Goal: Information Seeking & Learning: Compare options

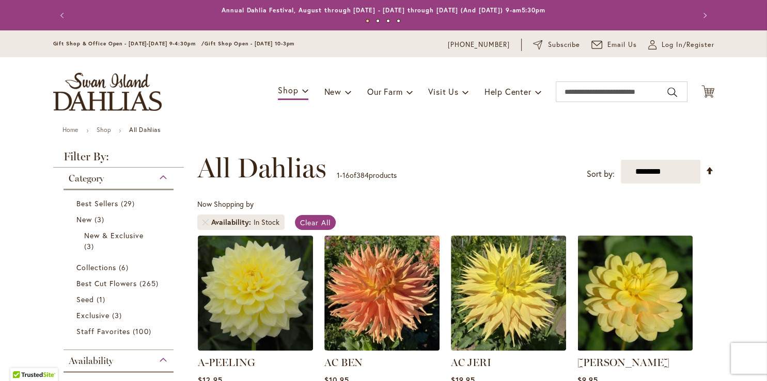
type input "**********"
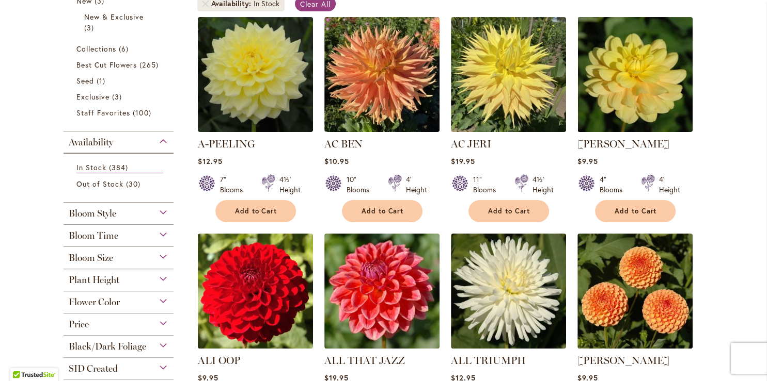
scroll to position [221, 0]
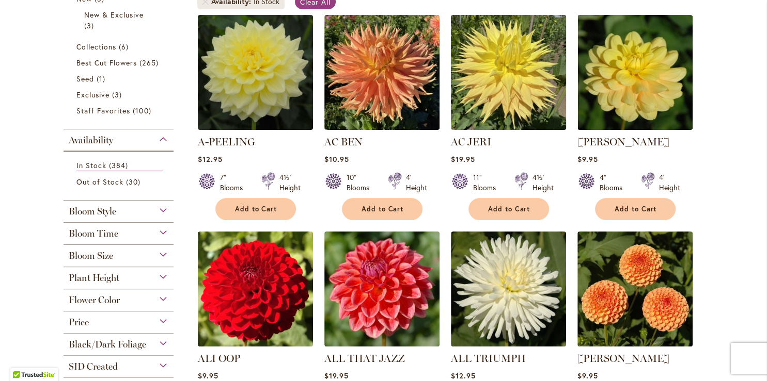
click at [533, 67] on img at bounding box center [508, 72] width 121 height 121
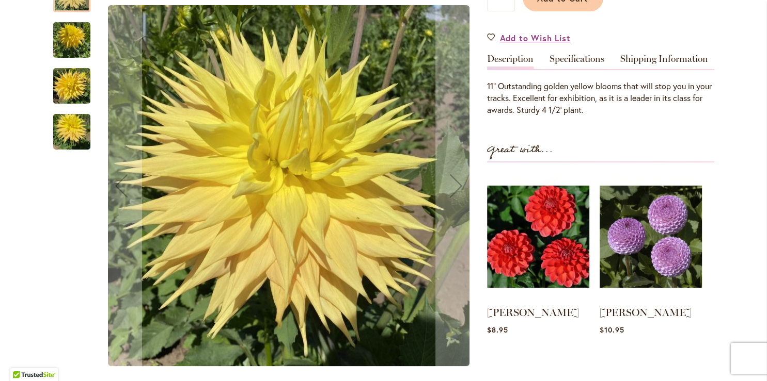
scroll to position [292, 0]
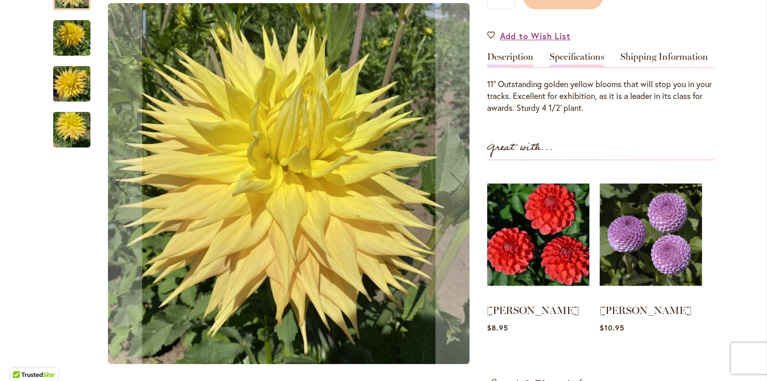
click at [589, 53] on link "Specifications" at bounding box center [576, 59] width 55 height 15
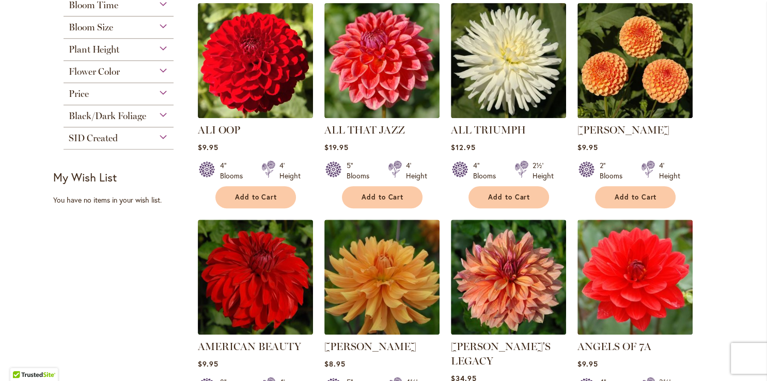
scroll to position [452, 0]
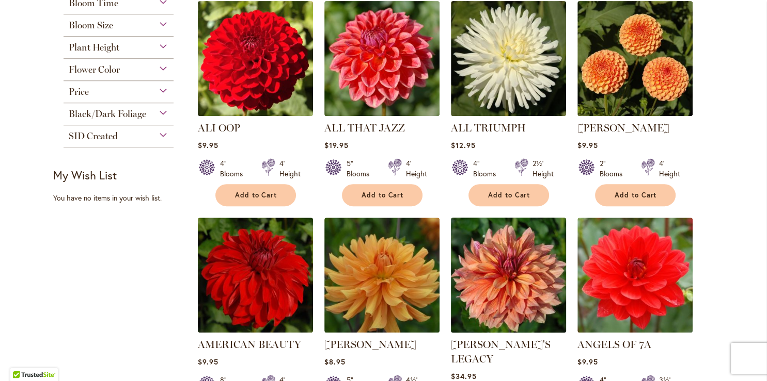
click at [500, 263] on img at bounding box center [508, 275] width 121 height 121
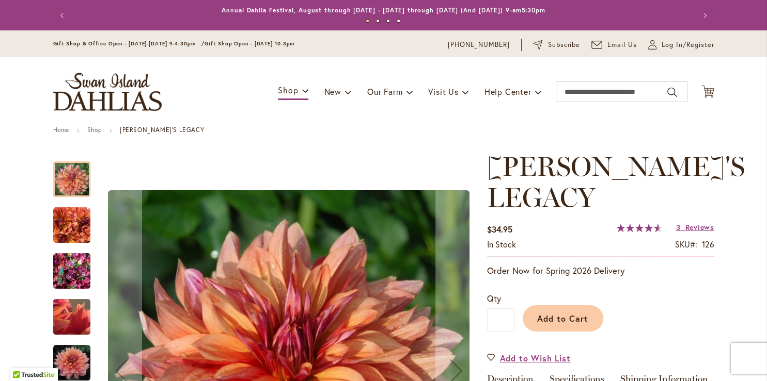
click at [574, 375] on link "Specifications" at bounding box center [576, 382] width 55 height 15
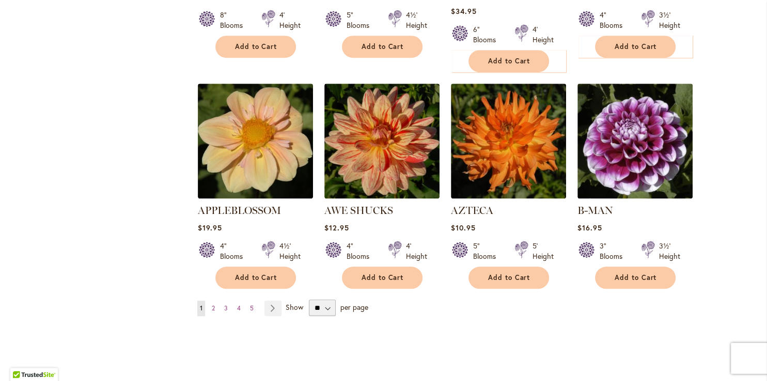
scroll to position [819, 0]
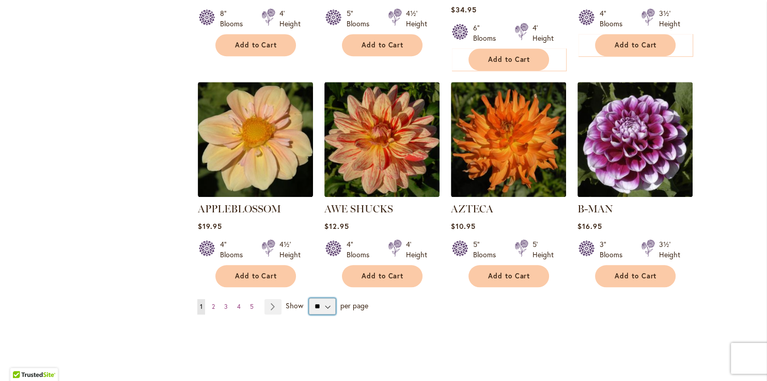
select select "**"
click option "**" at bounding box center [0, 0] width 0 height 0
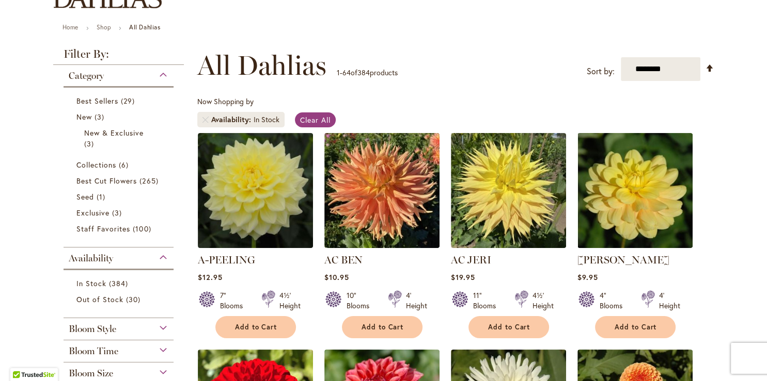
scroll to position [102, 0]
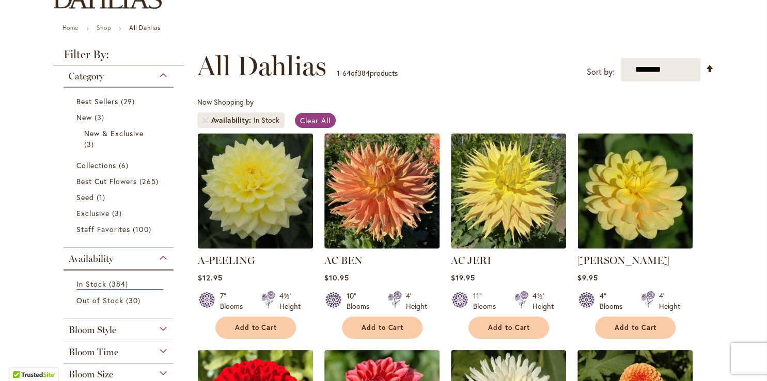
type input "**********"
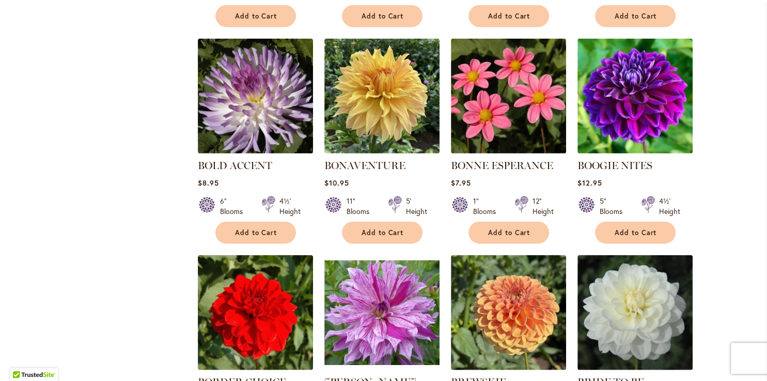
scroll to position [2396, 0]
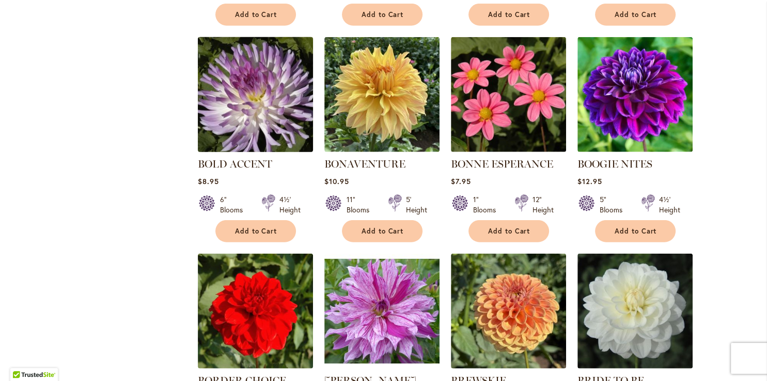
click at [276, 98] on img at bounding box center [255, 94] width 121 height 121
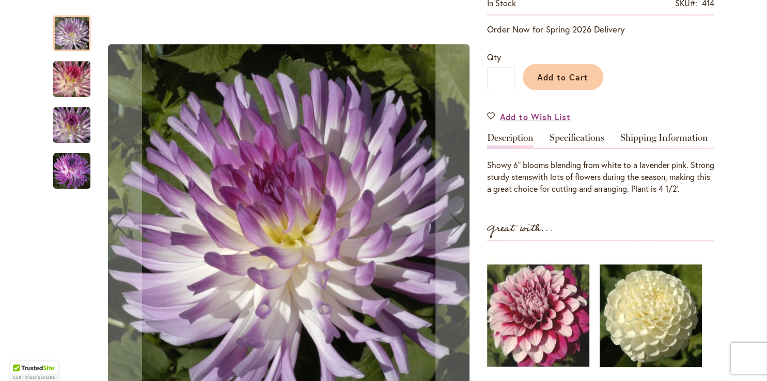
scroll to position [217, 0]
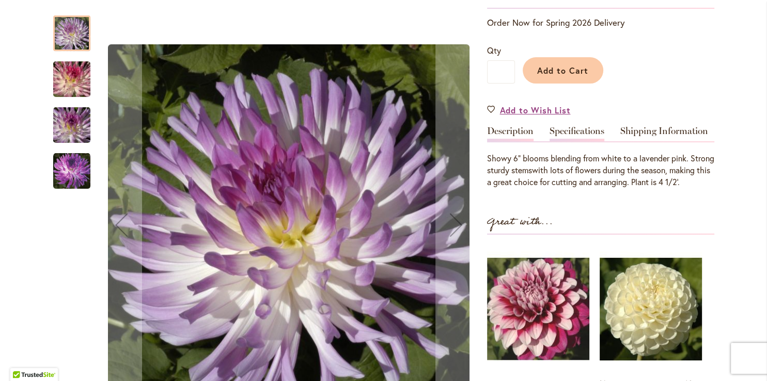
click at [564, 131] on link "Specifications" at bounding box center [576, 133] width 55 height 15
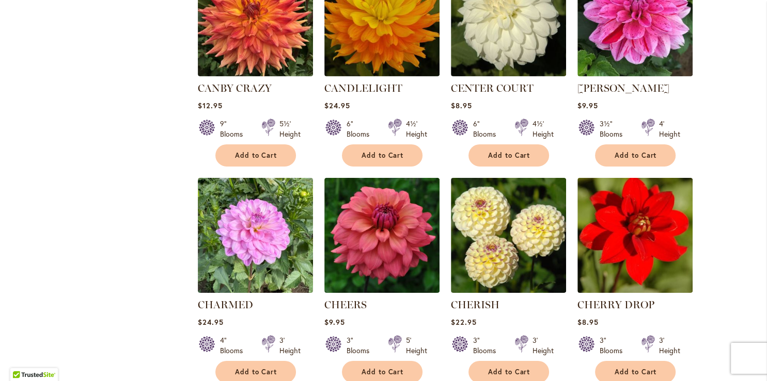
scroll to position [3358, 0]
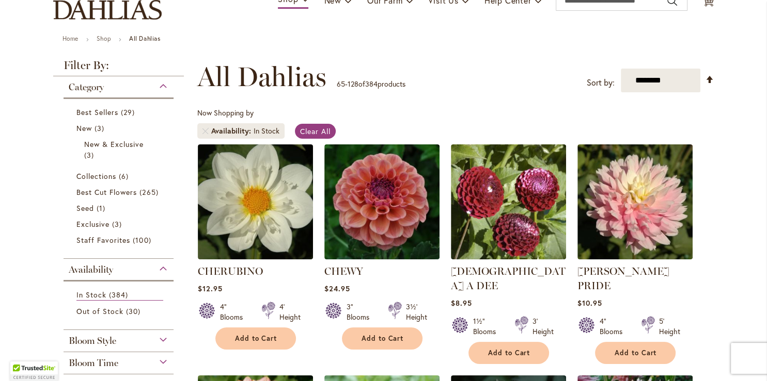
type input "**********"
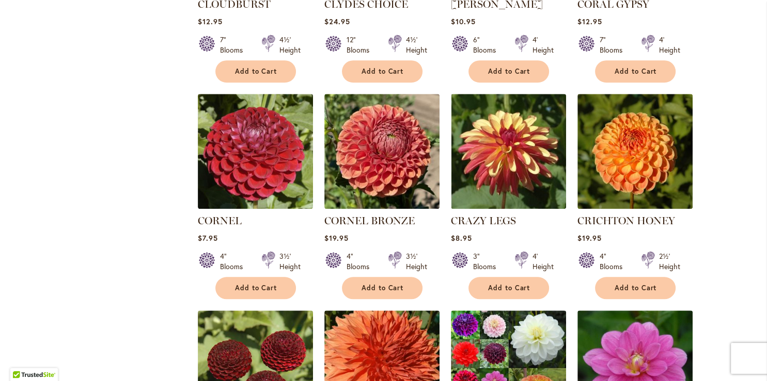
scroll to position [826, 0]
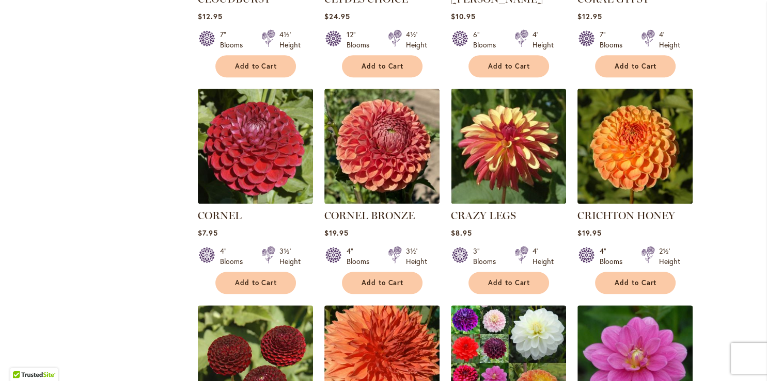
click at [650, 141] on img at bounding box center [634, 146] width 121 height 121
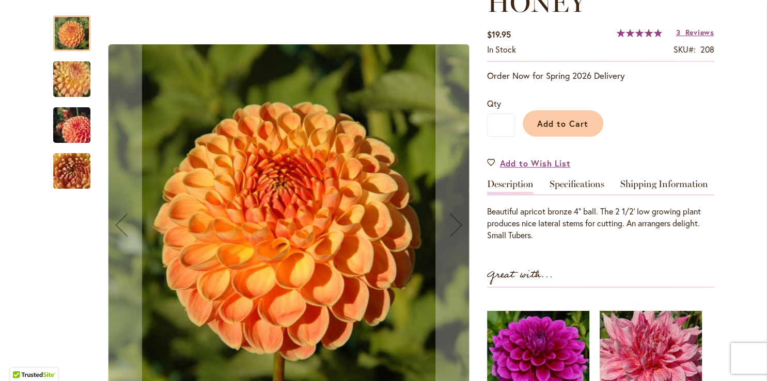
scroll to position [193, 0]
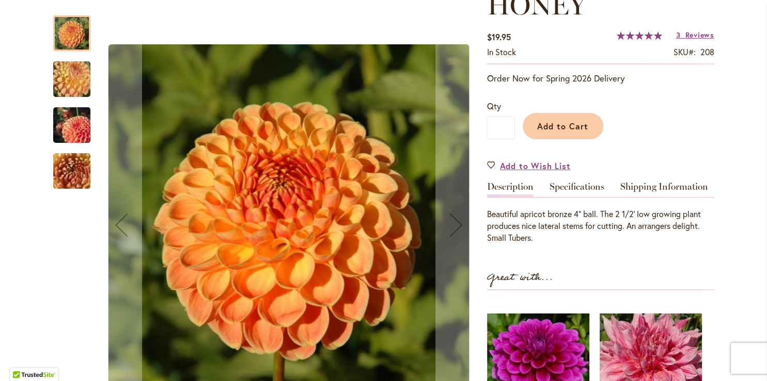
click at [59, 74] on img "CRICHTON HONEY" at bounding box center [72, 80] width 74 height 56
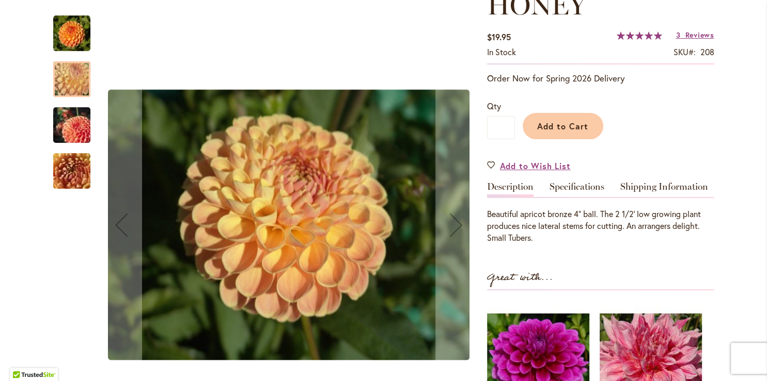
click at [74, 131] on img "CRICHTON HONEY" at bounding box center [72, 126] width 74 height 50
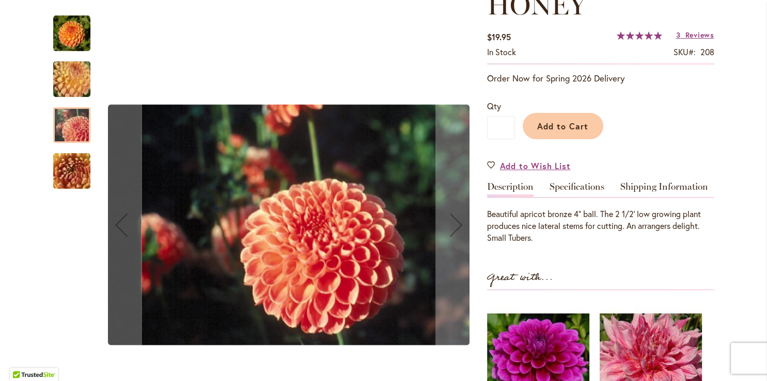
click at [69, 166] on img "CRICHTON HONEY" at bounding box center [72, 172] width 74 height 56
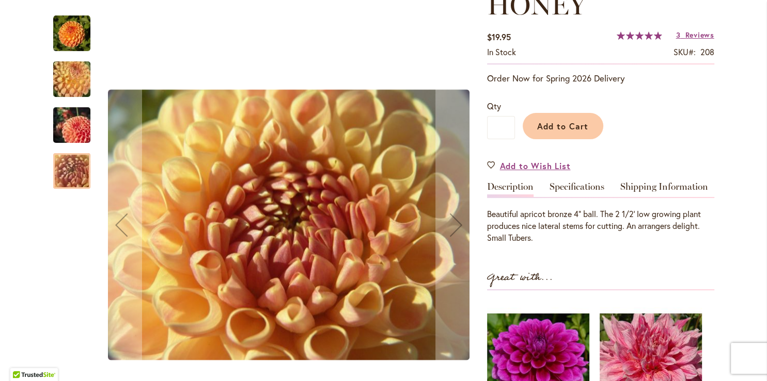
click at [79, 87] on img "CRICHTON HONEY" at bounding box center [72, 80] width 74 height 56
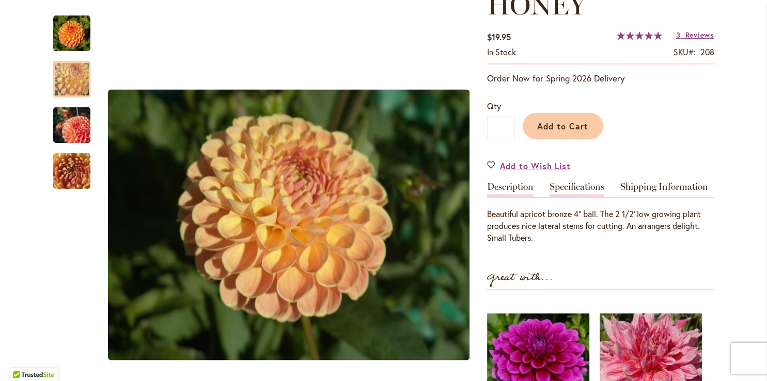
click at [577, 182] on link "Specifications" at bounding box center [576, 189] width 55 height 15
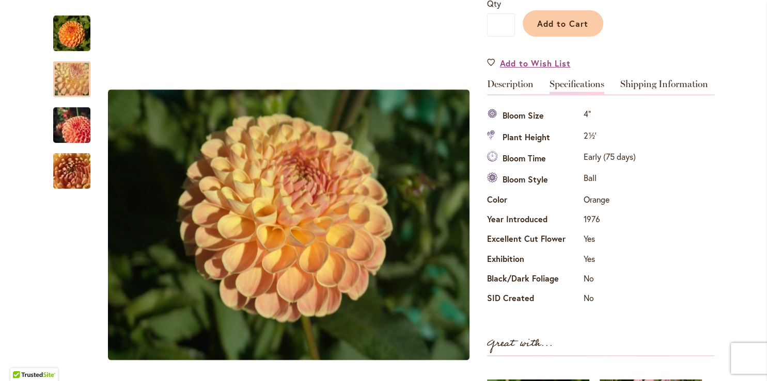
scroll to position [297, 0]
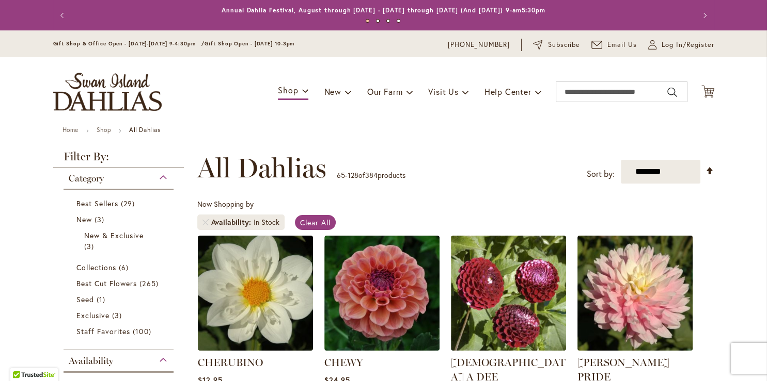
click at [645, 315] on img at bounding box center [634, 293] width 121 height 121
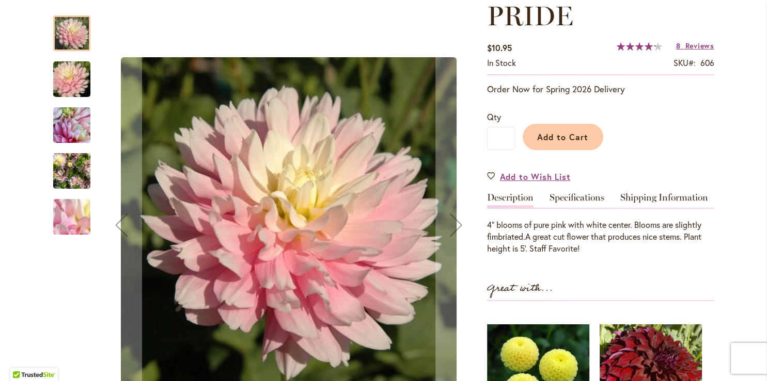
scroll to position [176, 0]
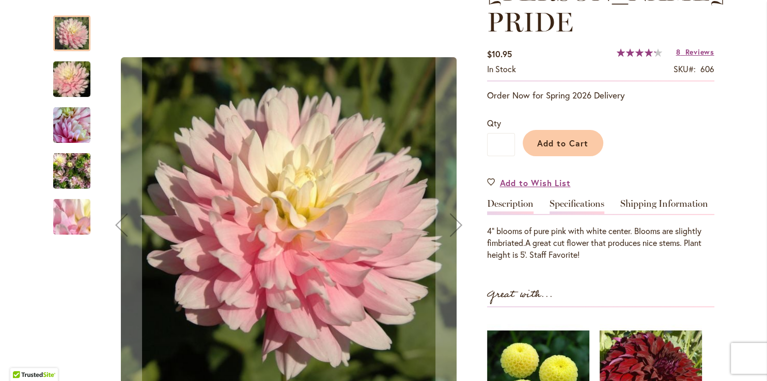
click at [576, 207] on link "Specifications" at bounding box center [576, 206] width 55 height 15
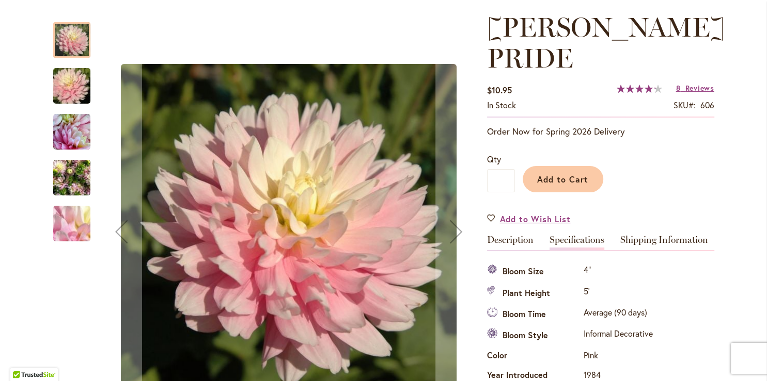
scroll to position [133, 0]
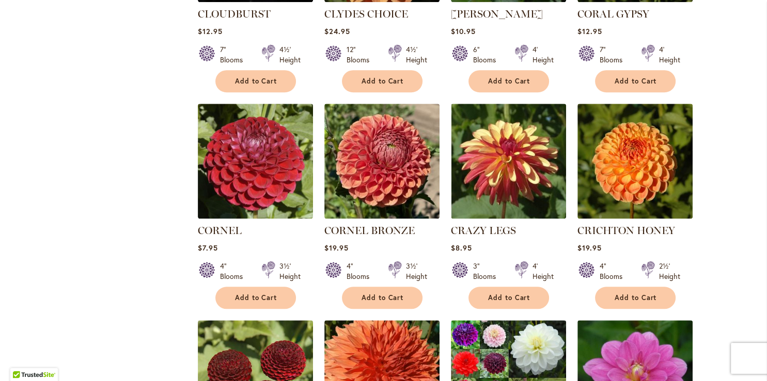
scroll to position [821, 0]
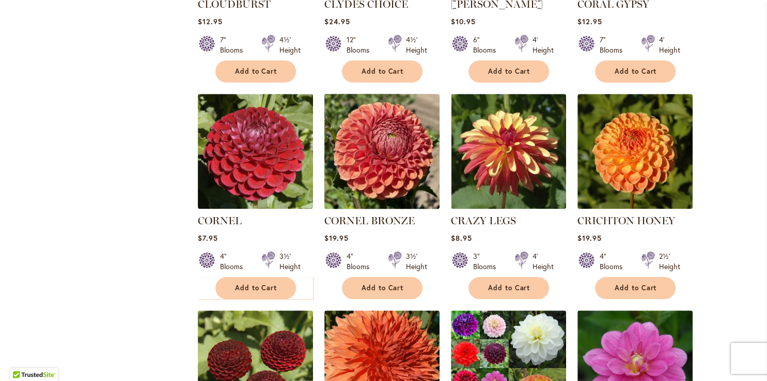
click at [362, 133] on img at bounding box center [381, 151] width 121 height 121
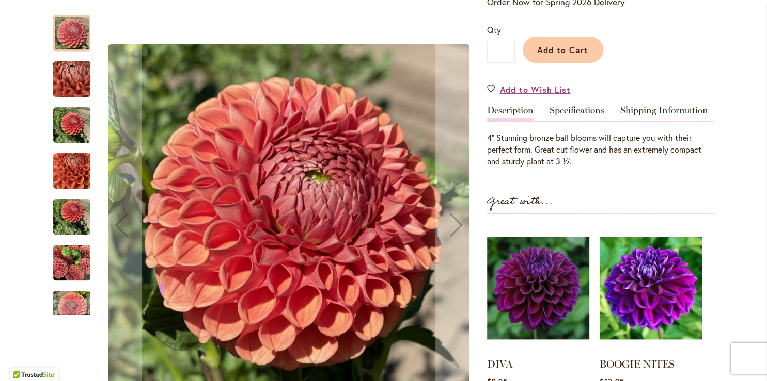
scroll to position [294, 0]
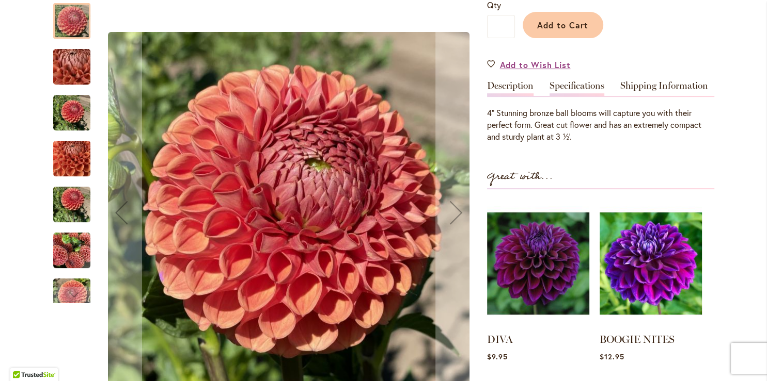
click at [583, 85] on link "Specifications" at bounding box center [576, 88] width 55 height 15
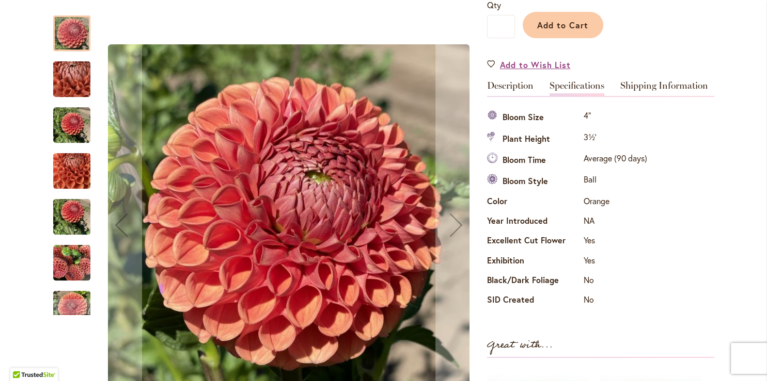
click at [71, 137] on img "CORNEL BRONZE" at bounding box center [71, 125] width 37 height 37
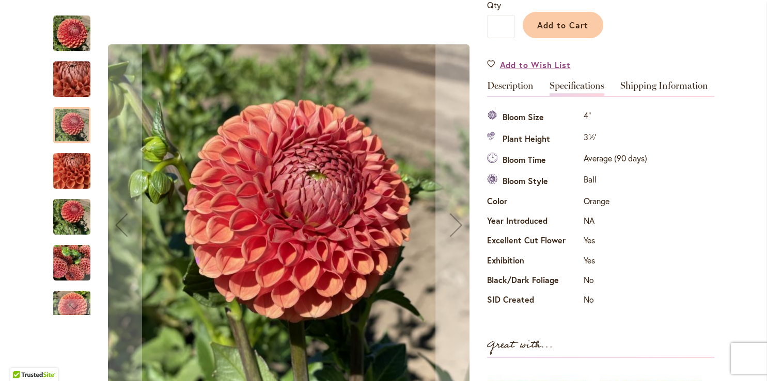
click at [73, 133] on div at bounding box center [71, 125] width 37 height 36
click at [74, 84] on img "CORNEL BRONZE" at bounding box center [72, 80] width 74 height 56
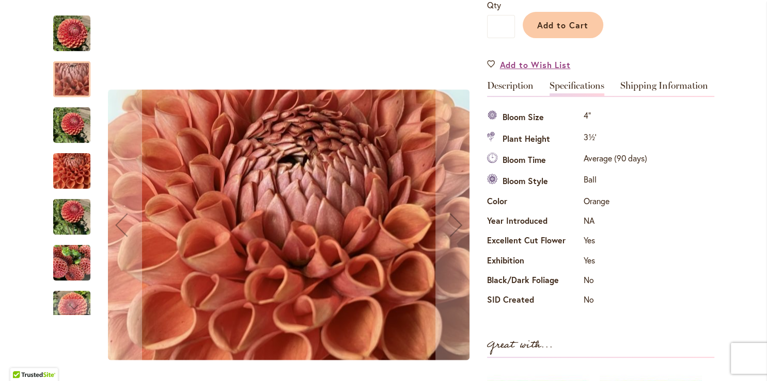
click at [75, 179] on img "CORNEL BRONZE" at bounding box center [71, 172] width 37 height 50
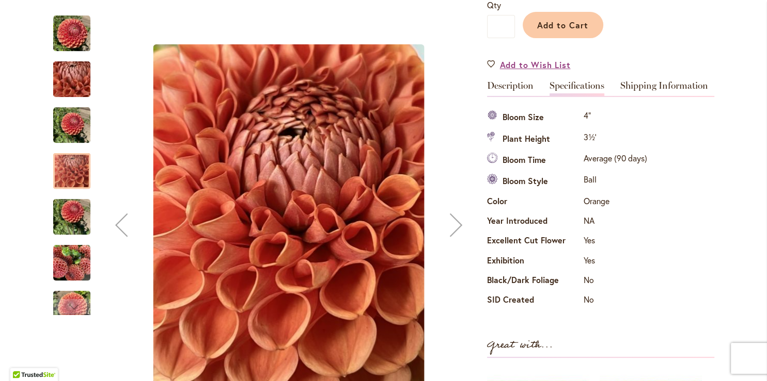
click at [73, 216] on img "CORNEL BRONZE" at bounding box center [71, 218] width 37 height 50
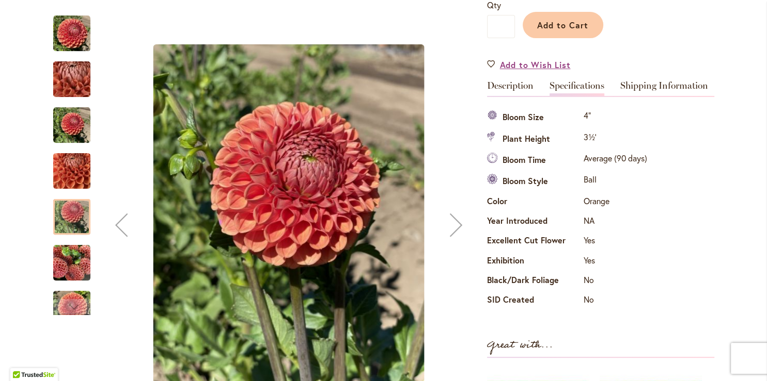
click at [71, 258] on img "CORNEL BRONZE" at bounding box center [71, 263] width 37 height 37
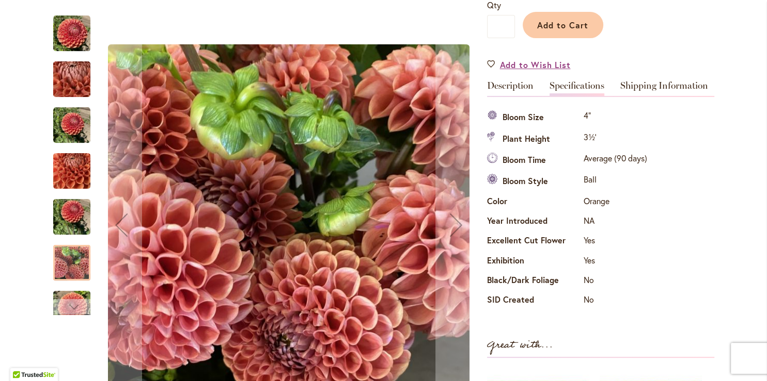
click at [71, 303] on div "Next" at bounding box center [71, 306] width 15 height 15
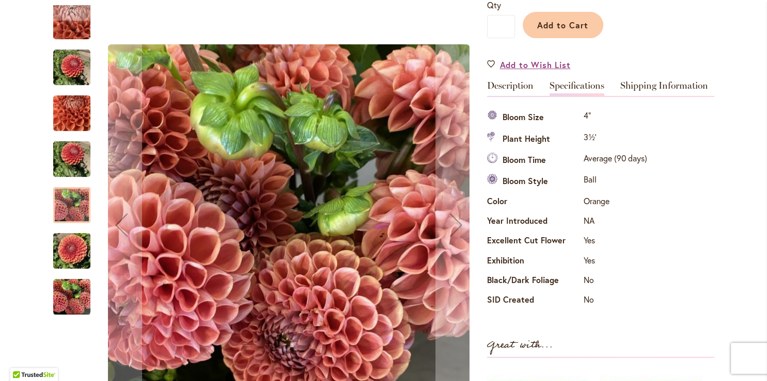
click at [71, 297] on img "CORNEL BRONZE" at bounding box center [71, 297] width 37 height 37
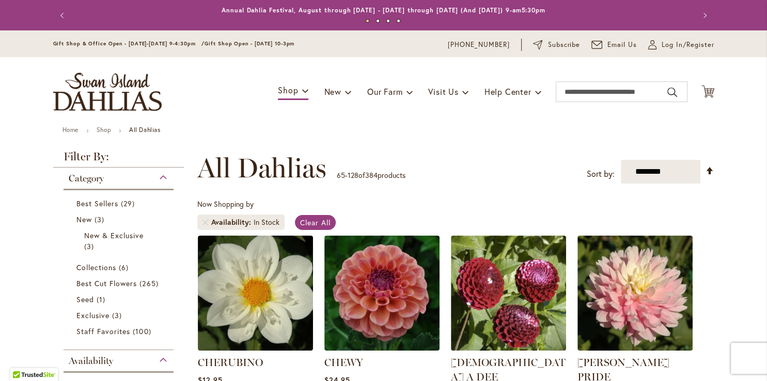
type input "**********"
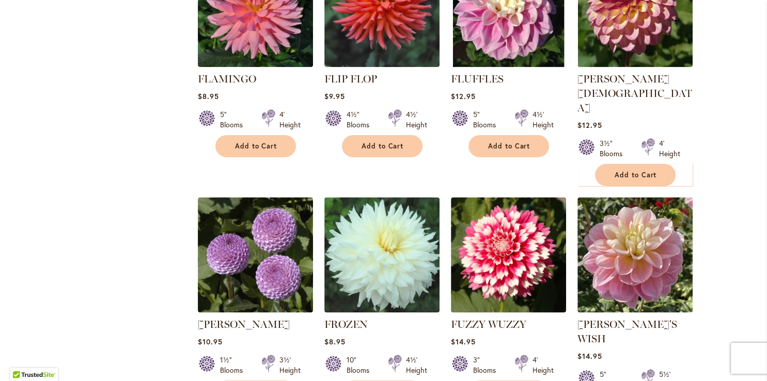
scroll to position [3445, 0]
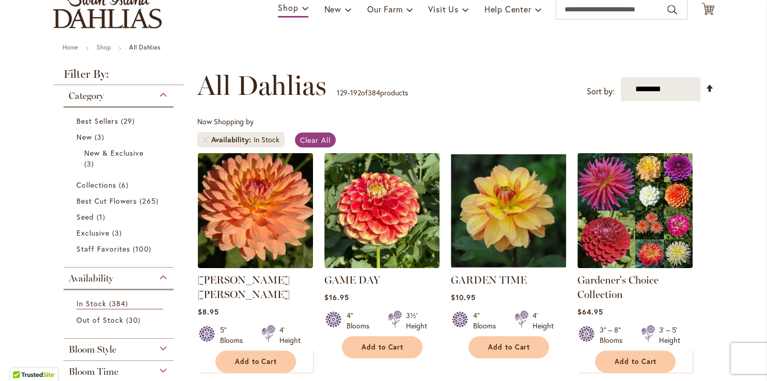
scroll to position [102, 0]
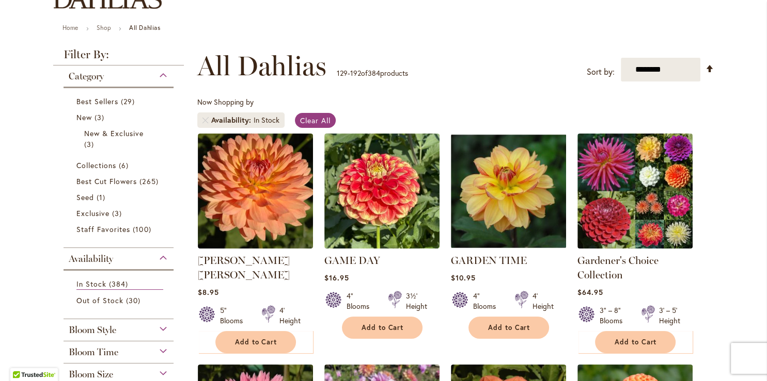
type input "**********"
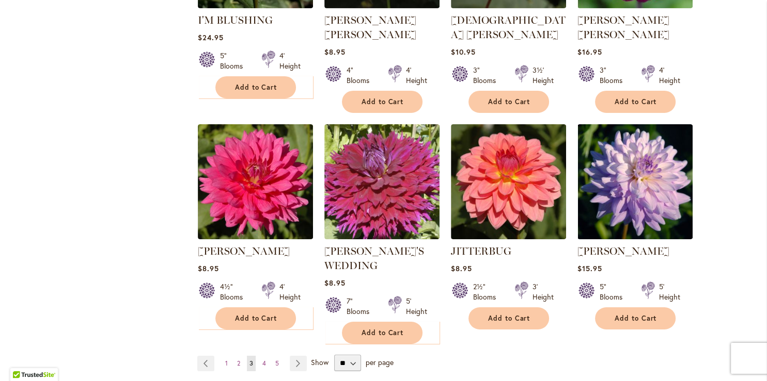
scroll to position [3491, 0]
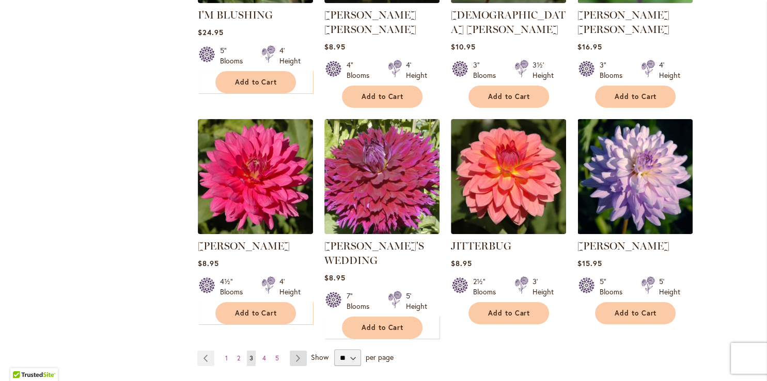
click at [294, 351] on link "Page Next" at bounding box center [298, 358] width 17 height 15
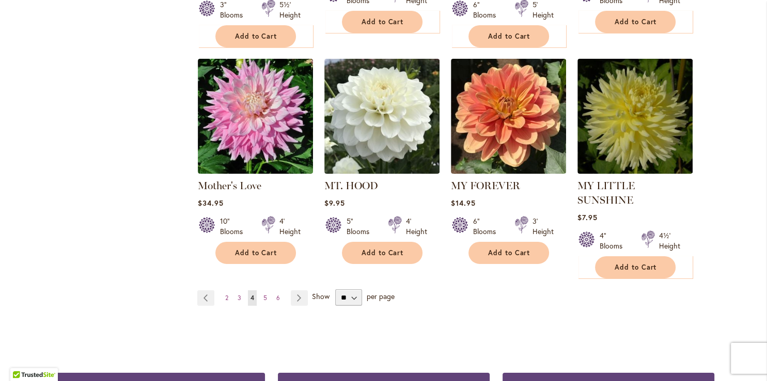
scroll to position [3511, 0]
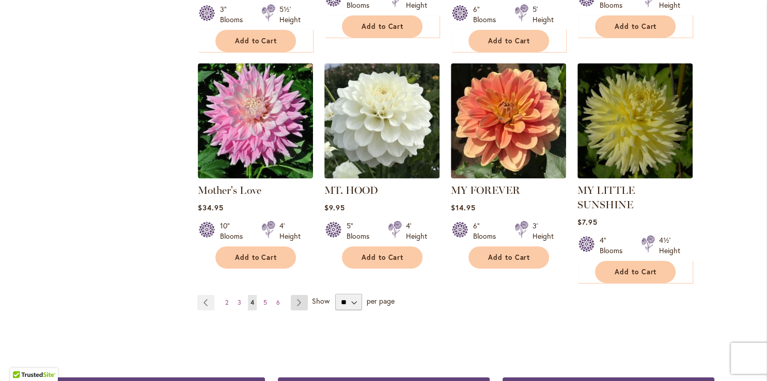
click at [295, 295] on link "Page Next" at bounding box center [299, 302] width 17 height 15
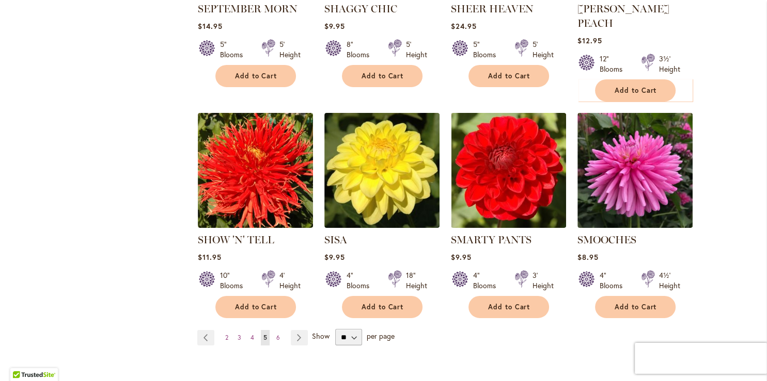
scroll to position [3558, 0]
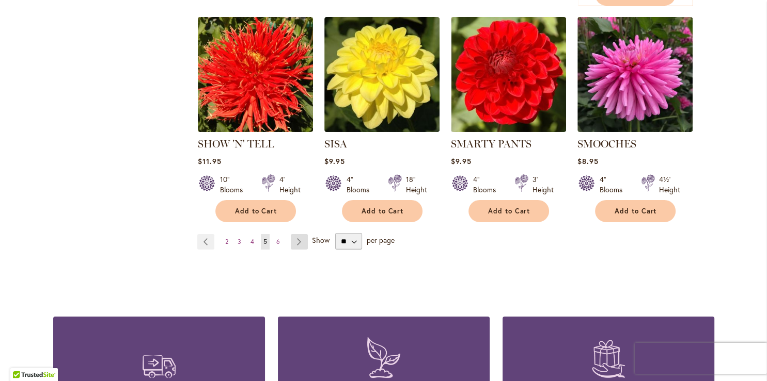
click at [296, 234] on link "Page Next" at bounding box center [299, 241] width 17 height 15
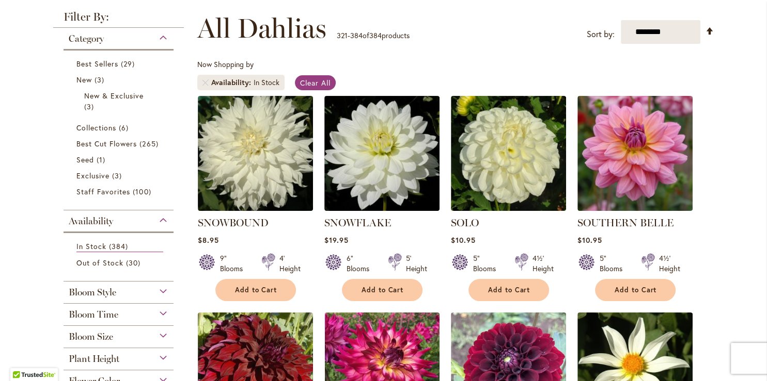
scroll to position [160, 0]
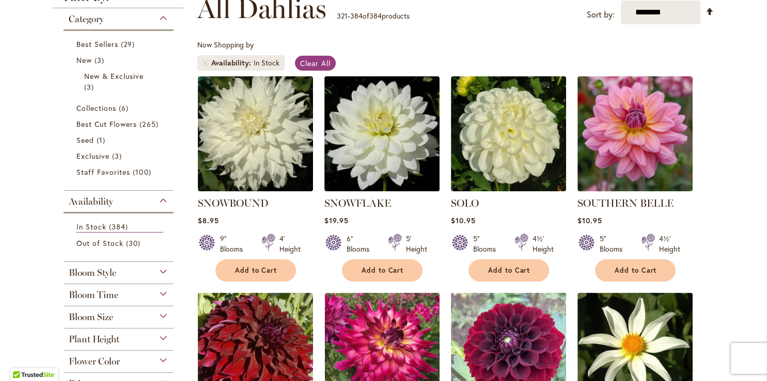
type input "**********"
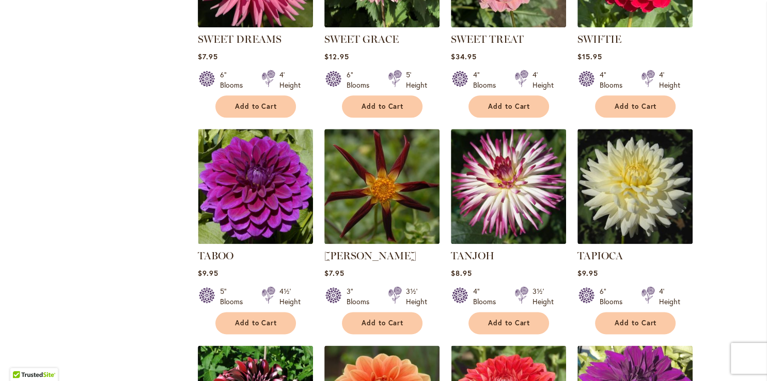
scroll to position [1210, 0]
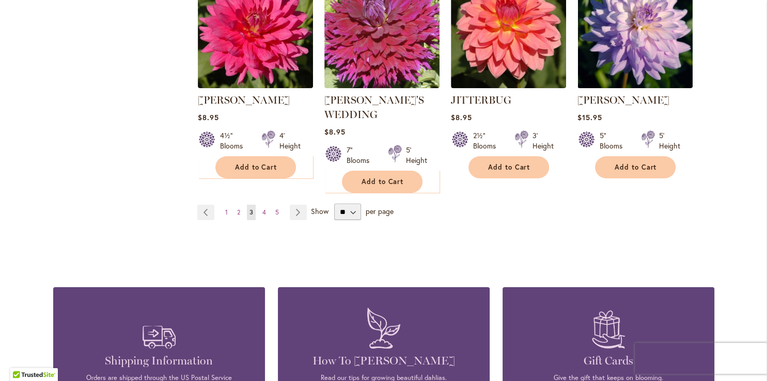
scroll to position [3573, 0]
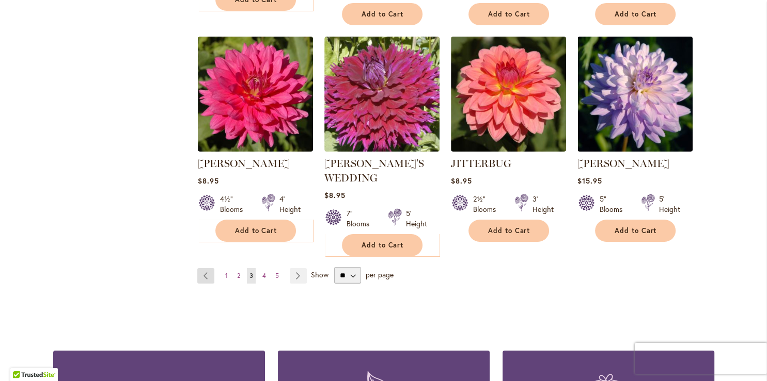
click at [201, 268] on link "Page Previous" at bounding box center [205, 275] width 17 height 15
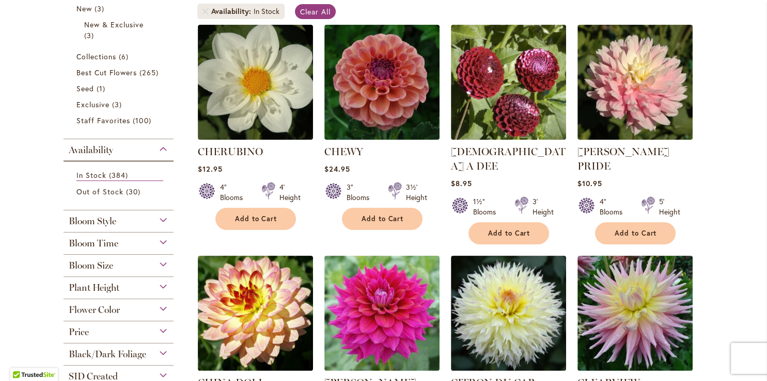
type input "**********"
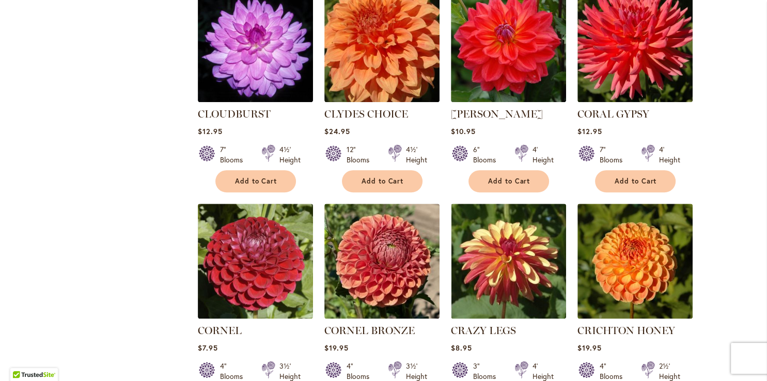
scroll to position [721, 0]
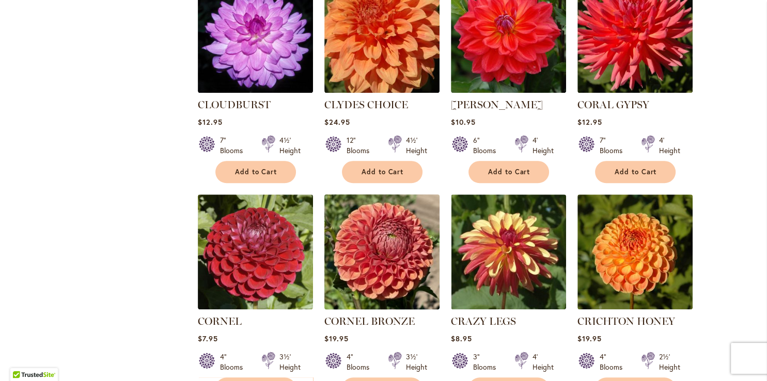
click at [370, 235] on img at bounding box center [381, 252] width 121 height 121
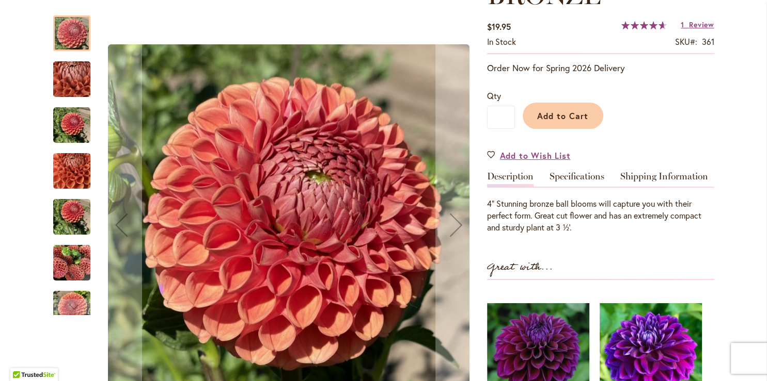
scroll to position [257, 0]
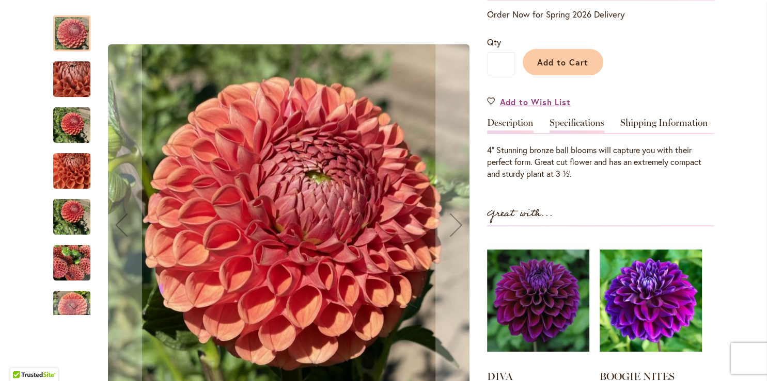
click at [577, 123] on link "Specifications" at bounding box center [576, 125] width 55 height 15
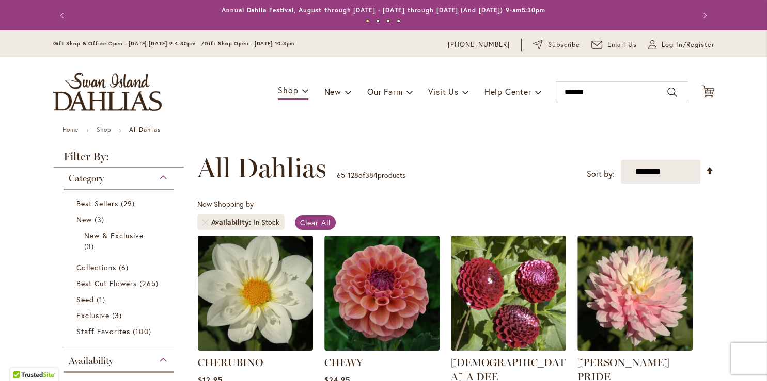
type input "********"
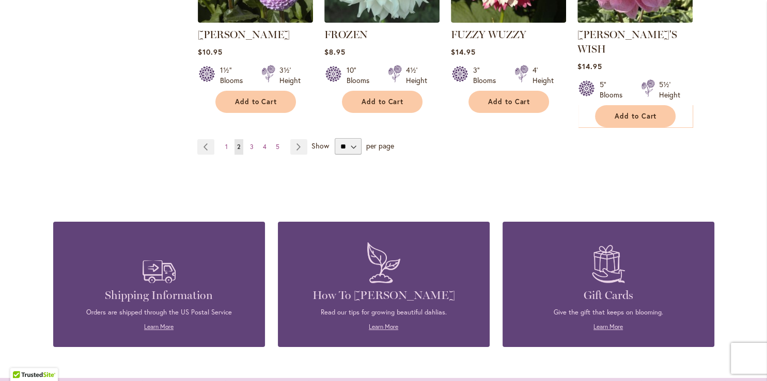
scroll to position [3406, 0]
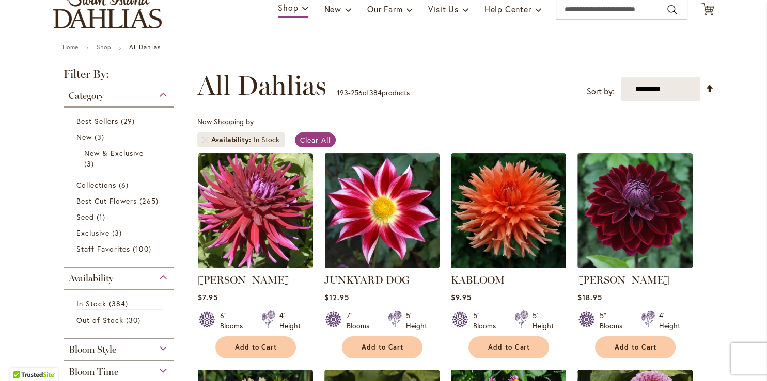
scroll to position [102, 0]
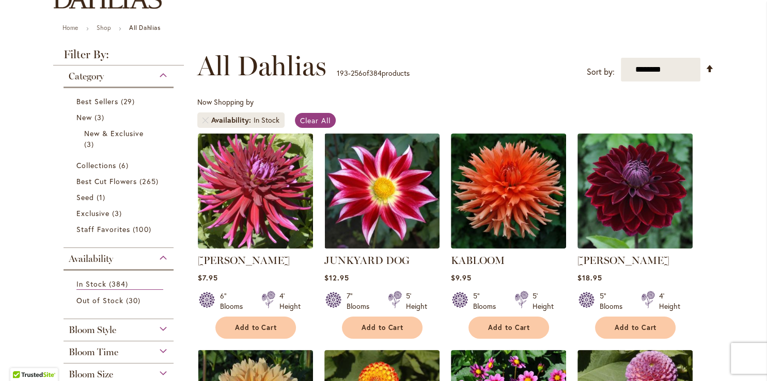
type input "**********"
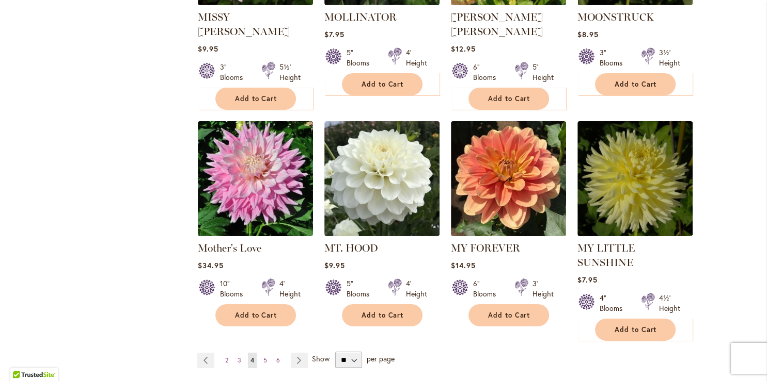
scroll to position [3459, 0]
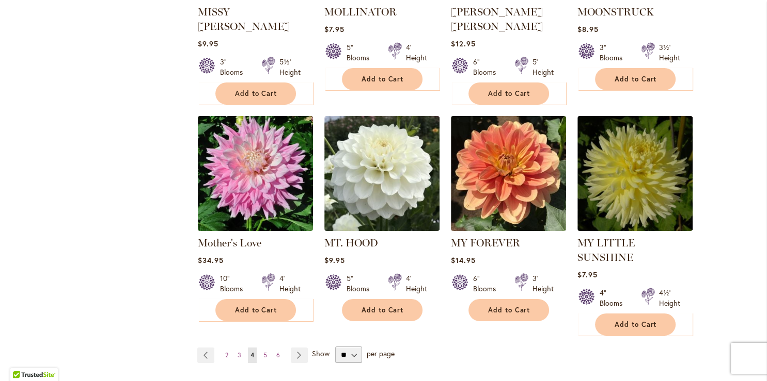
drag, startPoint x: 294, startPoint y: 258, endPoint x: 367, endPoint y: 190, distance: 99.3
click at [294, 348] on link "Page Next" at bounding box center [299, 355] width 17 height 15
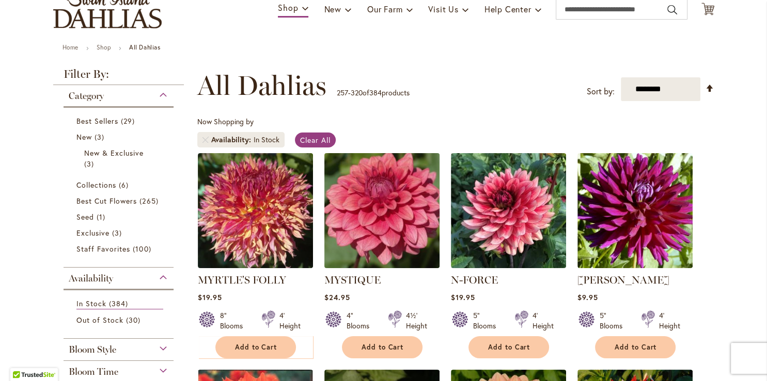
scroll to position [102, 0]
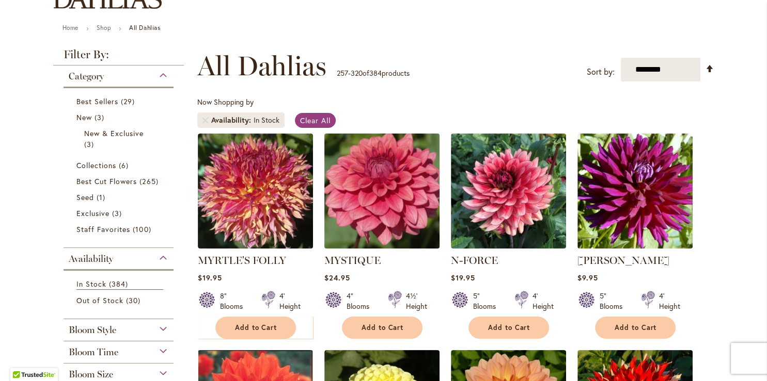
click at [399, 195] on img at bounding box center [381, 191] width 121 height 121
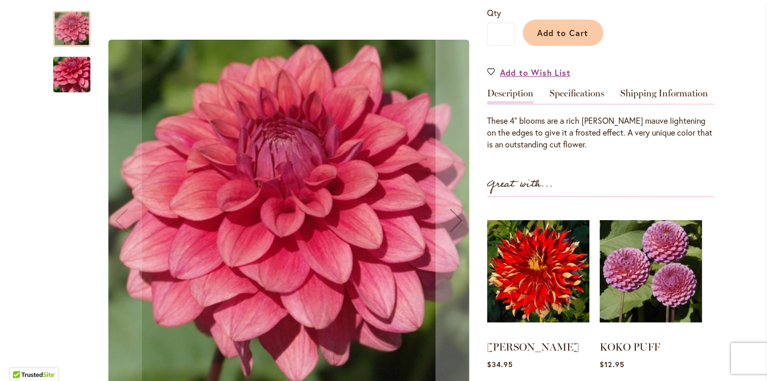
scroll to position [254, 0]
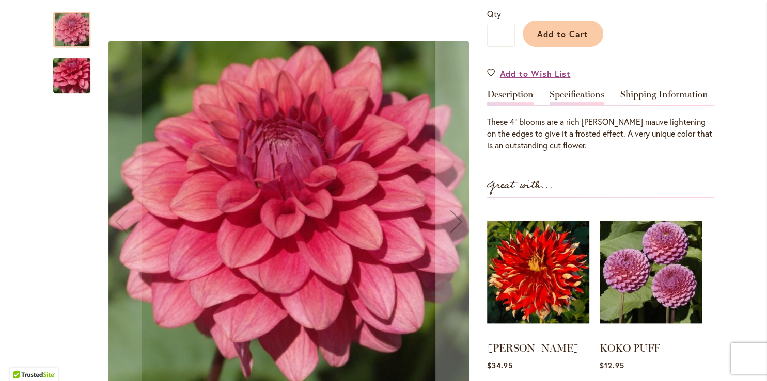
click at [583, 95] on link "Specifications" at bounding box center [576, 97] width 55 height 15
